Goal: Navigation & Orientation: Find specific page/section

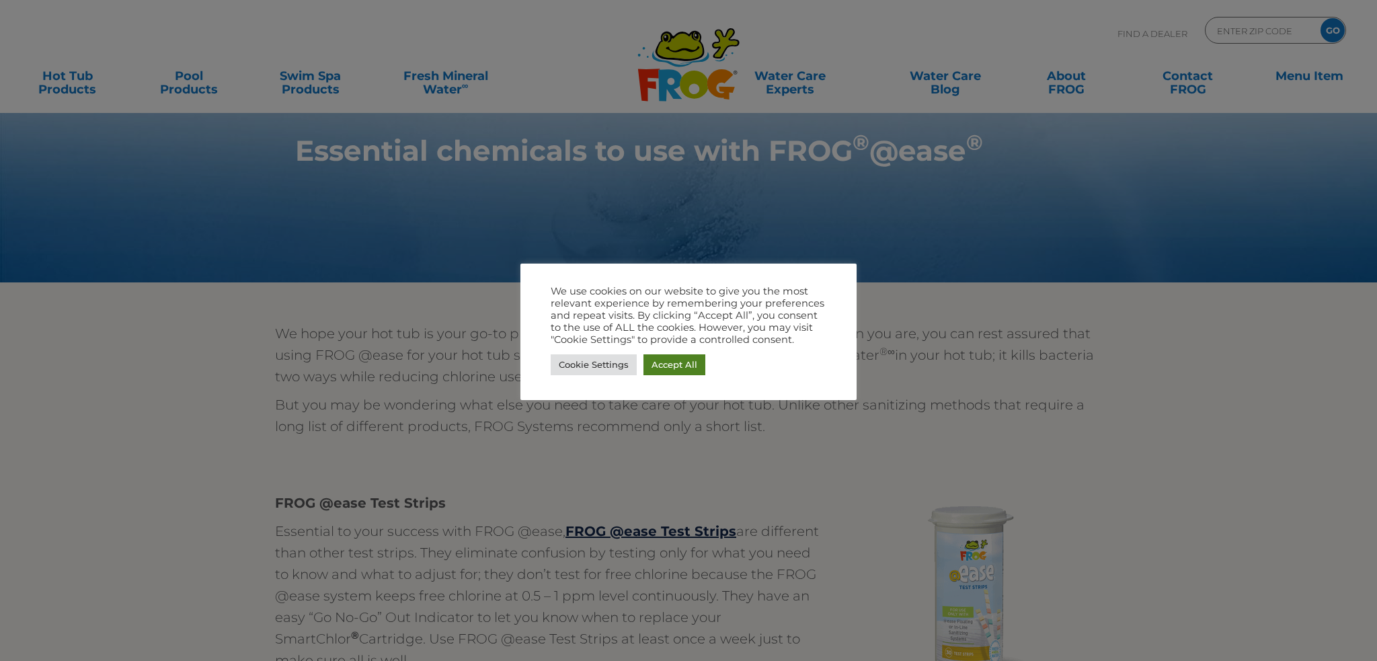
click at [675, 362] on link "Accept All" at bounding box center [675, 364] width 62 height 21
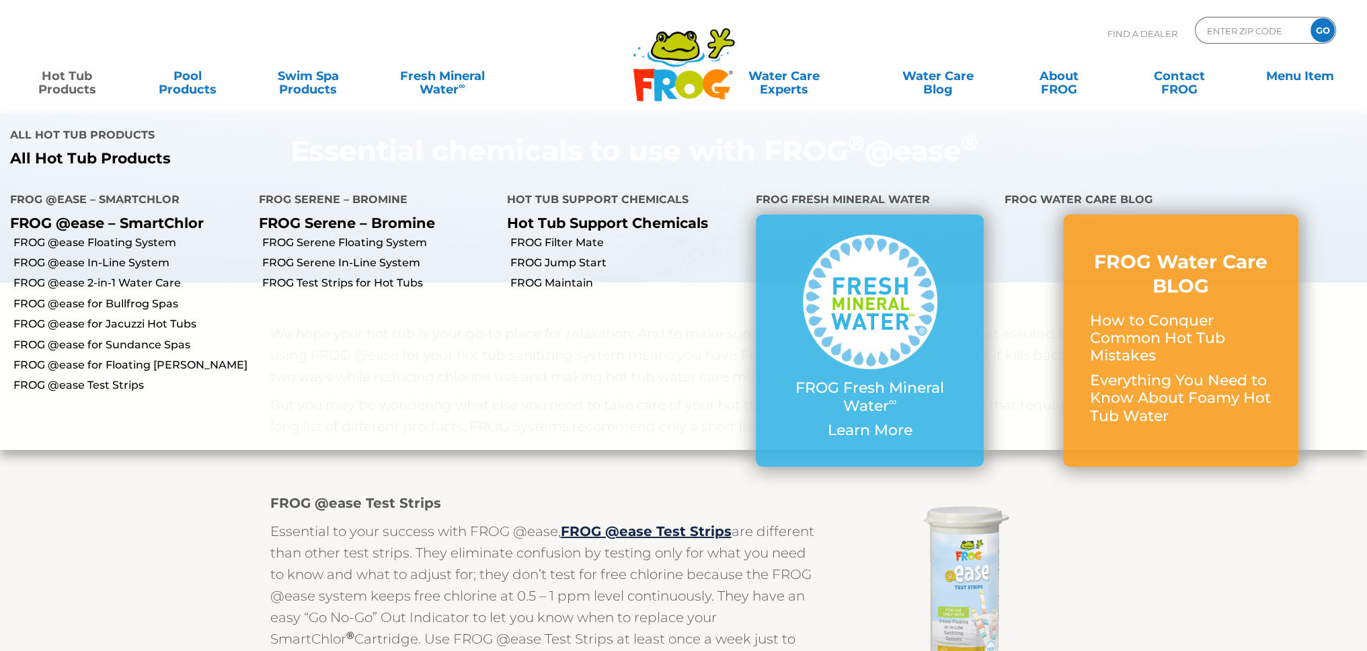
click at [62, 85] on link "Hot Tub Products" at bounding box center [66, 76] width 107 height 27
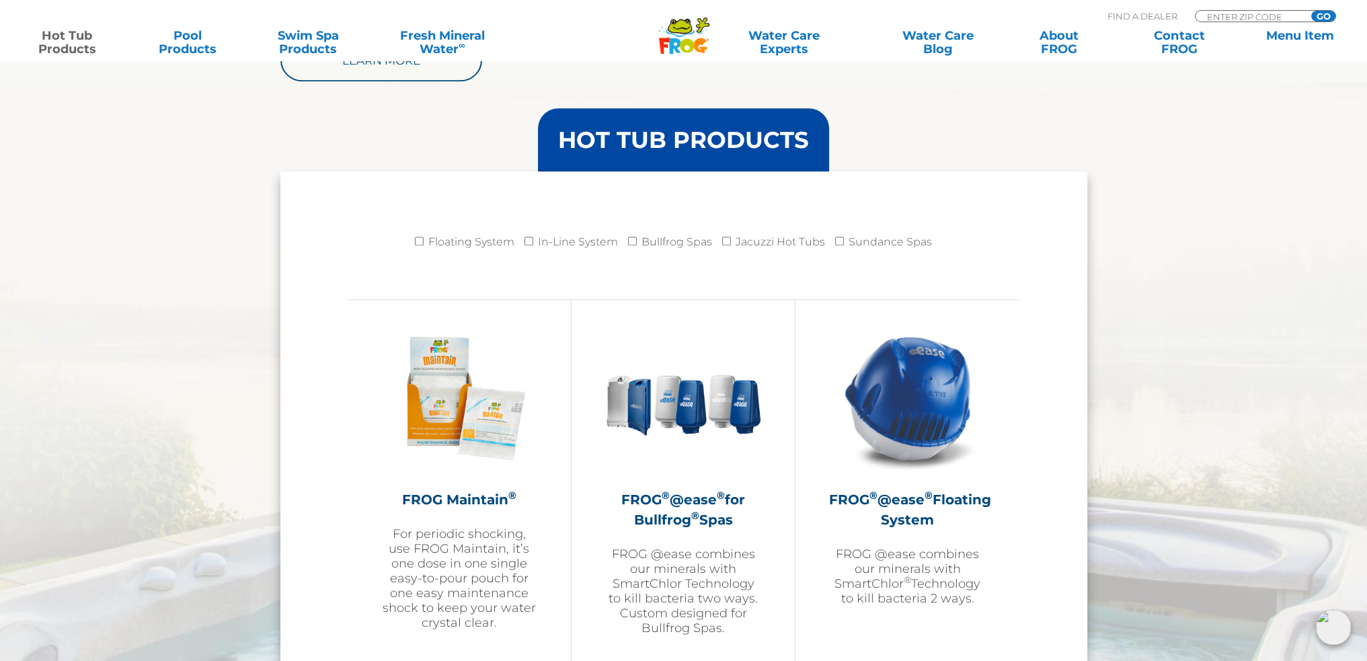
scroll to position [1547, 0]
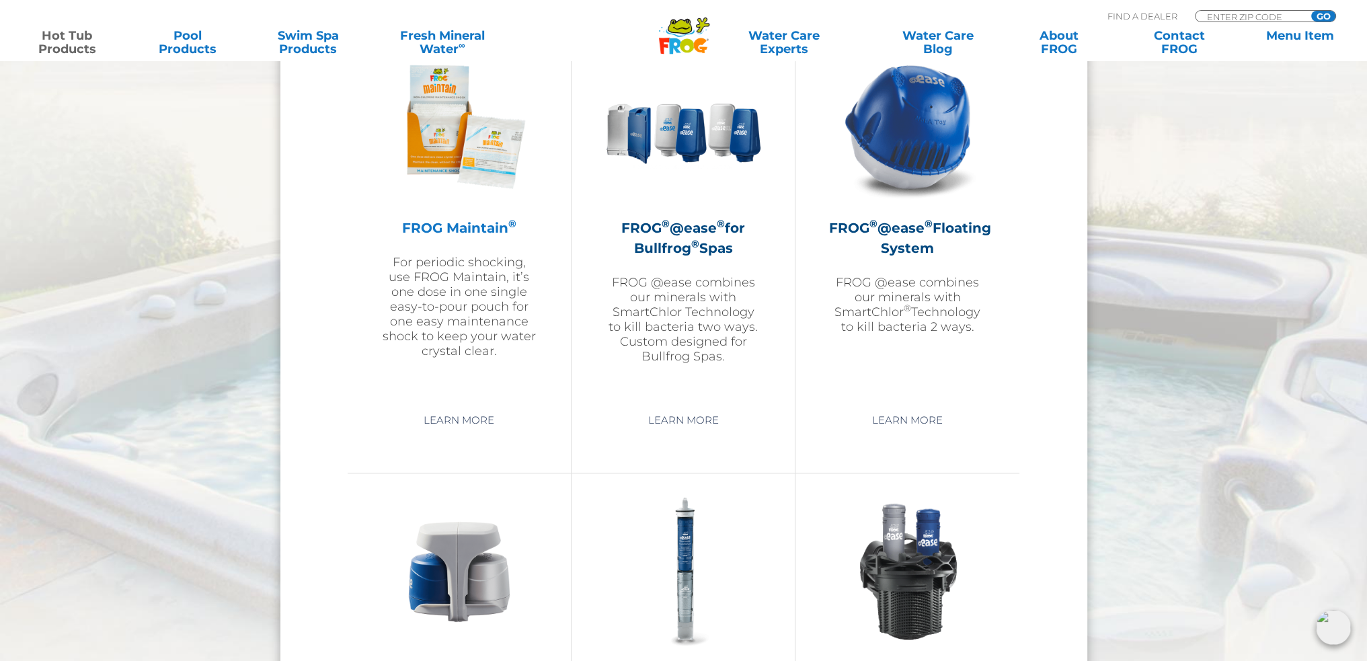
click at [477, 180] on img at bounding box center [459, 126] width 156 height 156
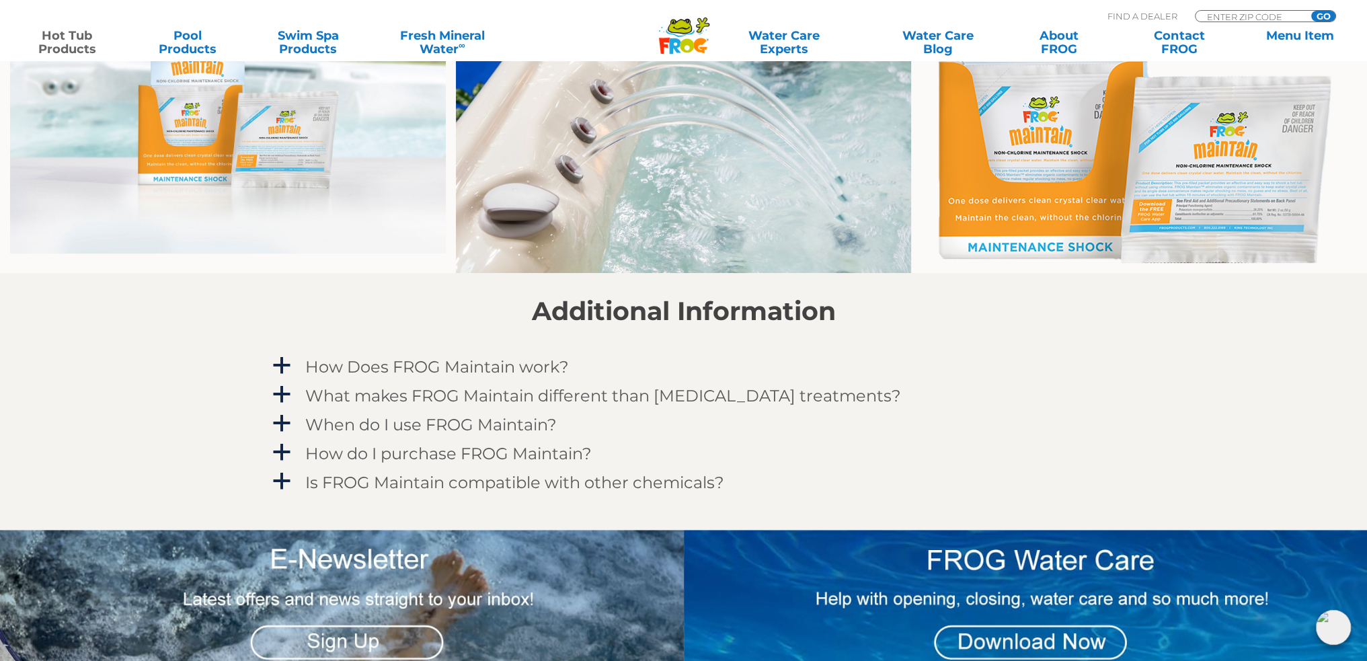
scroll to position [1278, 0]
